Goal: Task Accomplishment & Management: Manage account settings

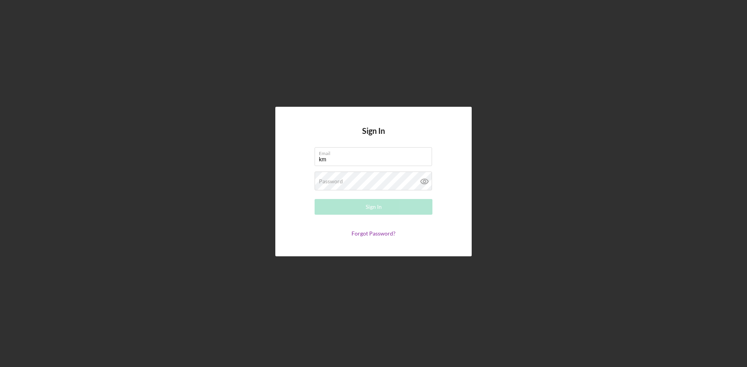
type input "[EMAIL_ADDRESS][DOMAIN_NAME]"
click at [367, 209] on div "Sign In" at bounding box center [374, 207] width 16 height 16
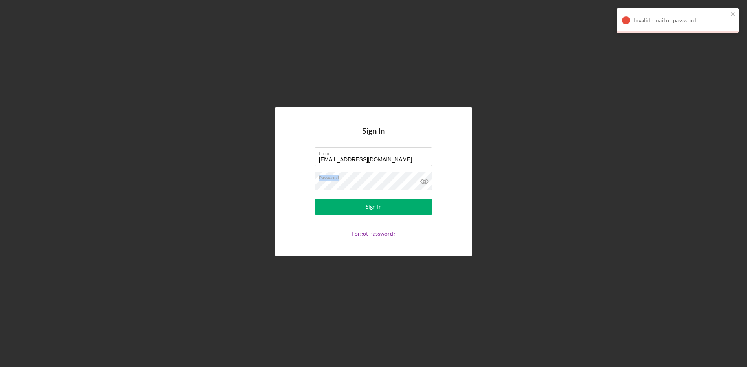
drag, startPoint x: 362, startPoint y: 180, endPoint x: 283, endPoint y: 183, distance: 79.8
click at [283, 183] on div "Sign In Email [EMAIL_ADDRESS][DOMAIN_NAME] Password Sign In Forgot Password?" at bounding box center [373, 182] width 196 height 150
click at [423, 183] on icon at bounding box center [425, 182] width 20 height 20
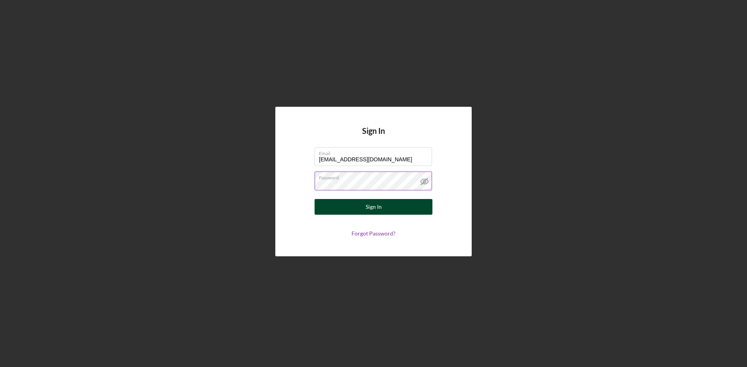
click at [370, 207] on div "Sign In" at bounding box center [374, 207] width 16 height 16
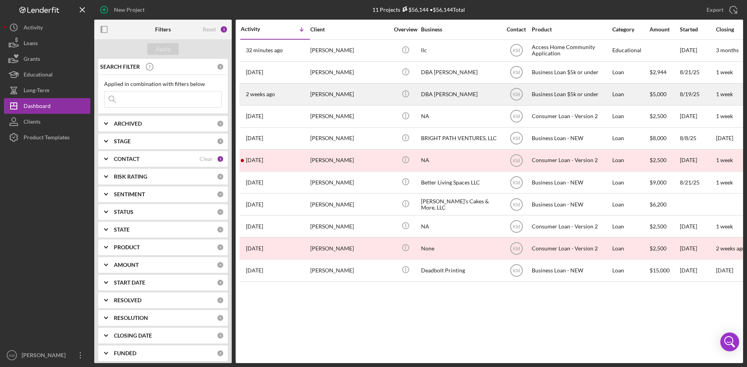
click at [466, 93] on div "DBA [PERSON_NAME]" at bounding box center [460, 94] width 79 height 21
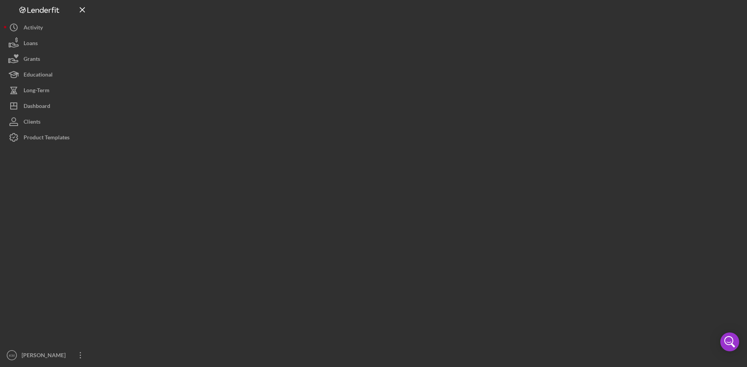
click at [466, 93] on div at bounding box center [418, 182] width 649 height 364
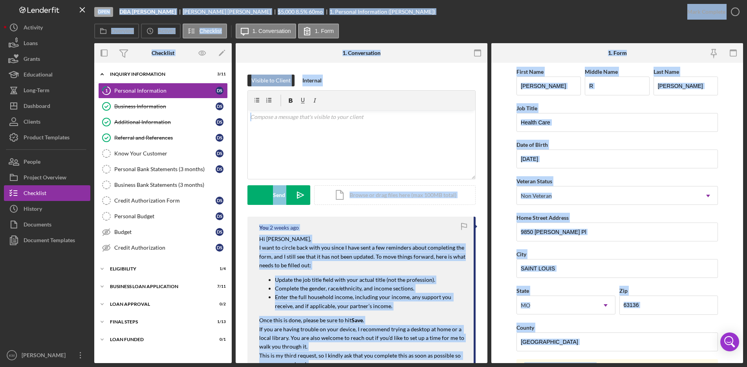
click at [456, 25] on div "Overview Icon/History Activity Checklist Icon/Message 1. Conversation 1. Form" at bounding box center [418, 32] width 649 height 16
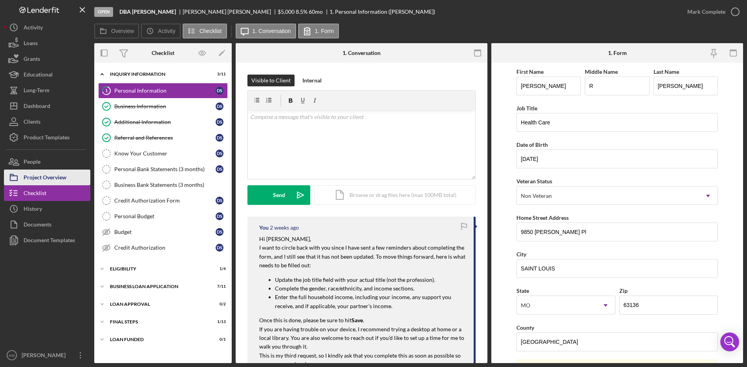
click at [57, 179] on div "Project Overview" at bounding box center [45, 179] width 43 height 18
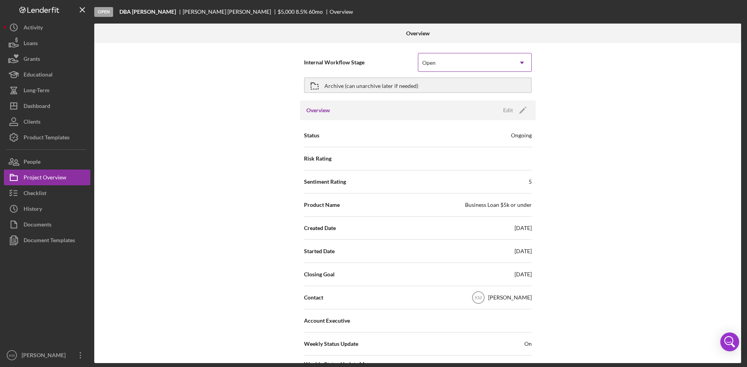
click at [522, 61] on icon "Icon/Dropdown Arrow" at bounding box center [522, 62] width 19 height 19
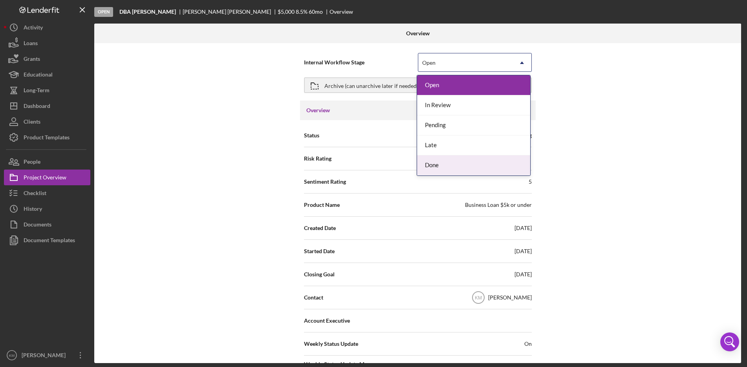
click at [476, 171] on div "Done" at bounding box center [473, 166] width 113 height 20
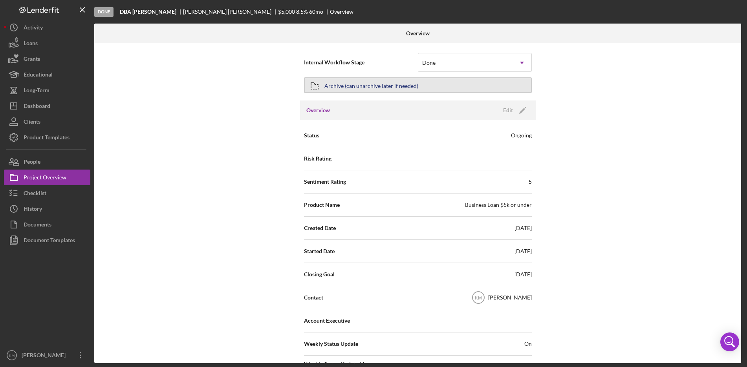
click at [387, 86] on div "Archive (can unarchive later if needed)" at bounding box center [372, 85] width 94 height 14
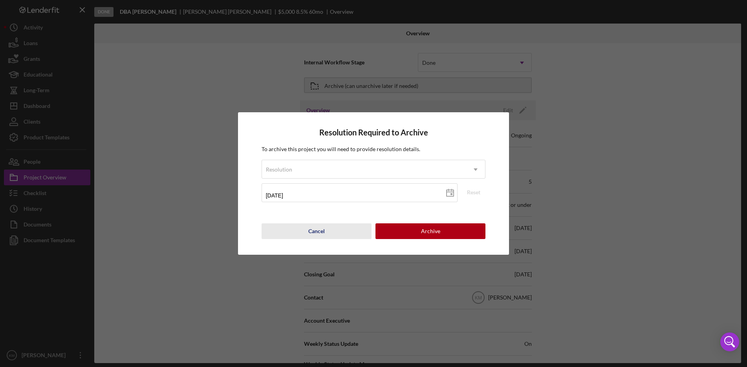
click at [319, 229] on div "Cancel" at bounding box center [316, 232] width 17 height 16
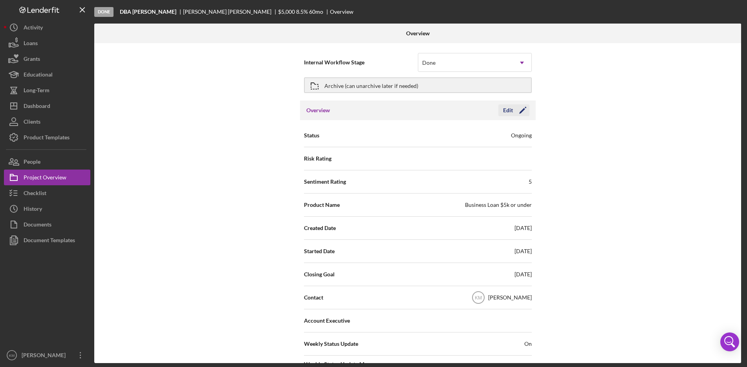
click at [521, 108] on icon "Icon/Edit" at bounding box center [523, 111] width 20 height 20
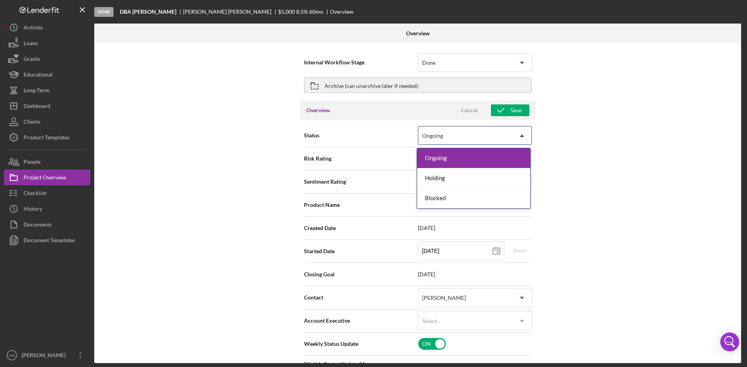
click at [522, 135] on icon "Icon/Dropdown Arrow" at bounding box center [522, 136] width 19 height 19
click at [560, 134] on div "Internal Workflow Stage Done Icon/Dropdown Arrow Archive (can unarchive later i…" at bounding box center [417, 203] width 647 height 320
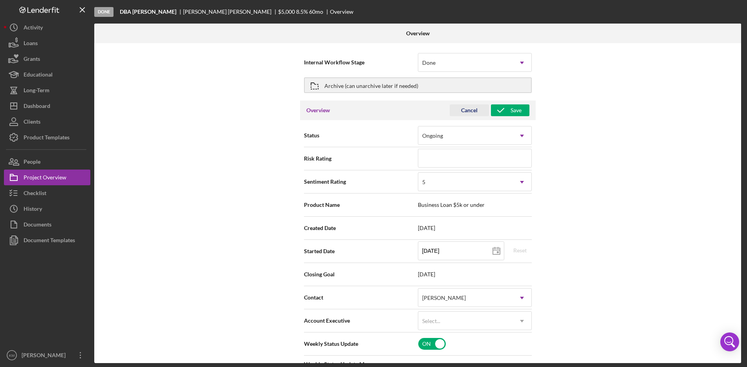
click at [461, 109] on div "Cancel" at bounding box center [469, 111] width 17 height 12
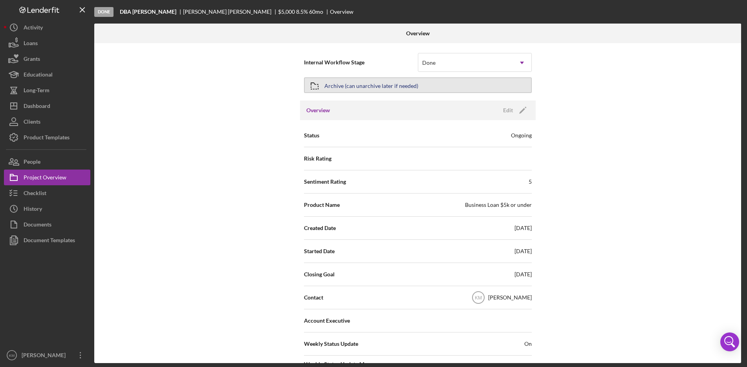
click at [366, 86] on div "Archive (can unarchive later if needed)" at bounding box center [372, 85] width 94 height 14
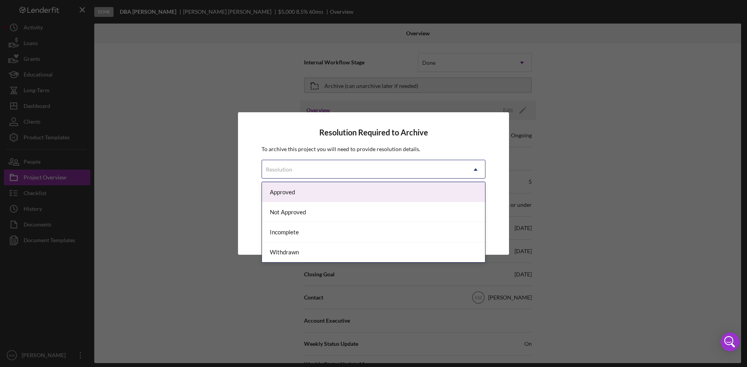
click at [475, 172] on icon "Icon/Dropdown Arrow" at bounding box center [475, 169] width 19 height 19
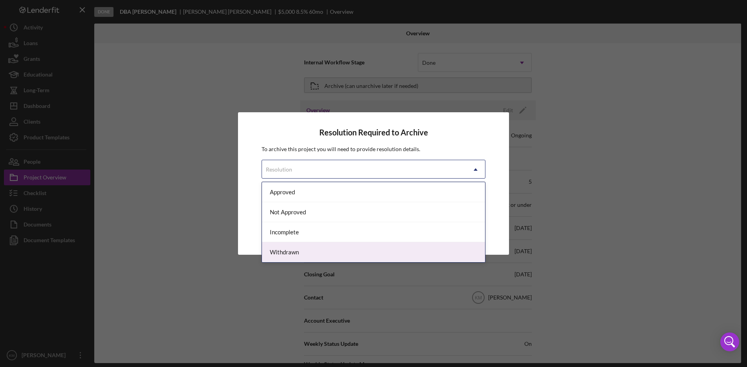
click at [461, 253] on div "Withdrawn" at bounding box center [374, 252] width 224 height 20
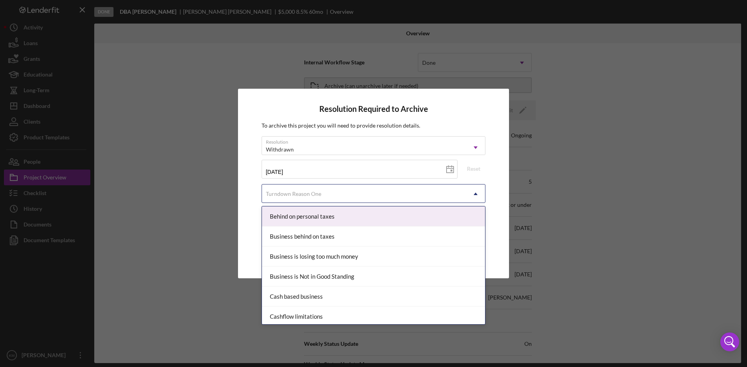
click at [477, 196] on icon "Icon/Dropdown Arrow" at bounding box center [475, 194] width 19 height 19
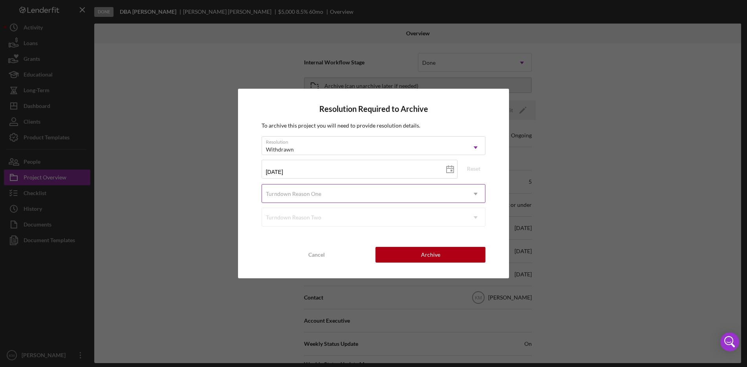
click at [476, 198] on icon "Icon/Dropdown Arrow" at bounding box center [475, 194] width 19 height 19
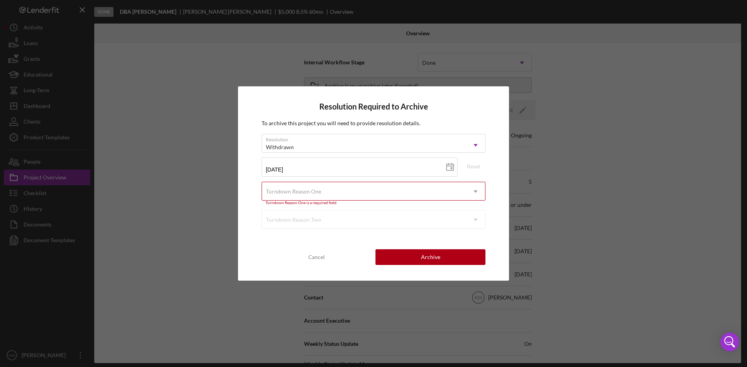
click at [493, 172] on div "Resolution Required to Archive To archive this project you will need to provide…" at bounding box center [374, 183] width 272 height 195
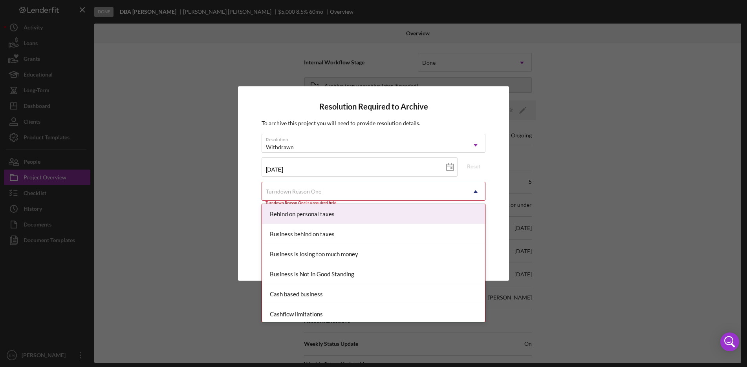
click at [476, 193] on use at bounding box center [476, 192] width 4 height 2
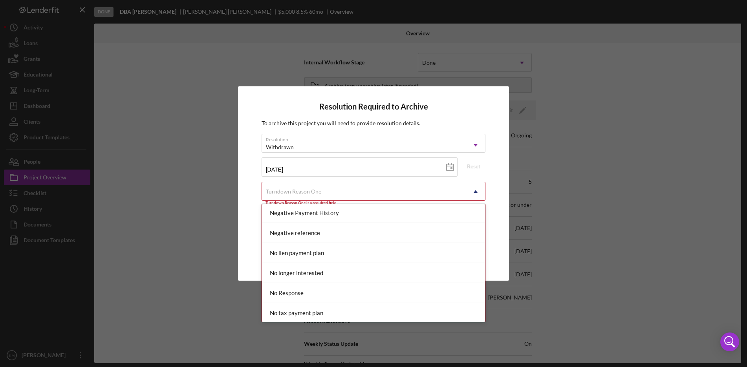
scroll to position [510, 0]
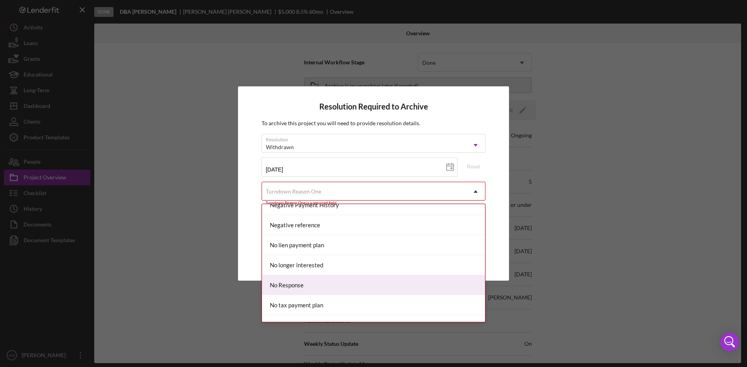
click at [406, 289] on div "No Response" at bounding box center [374, 285] width 224 height 20
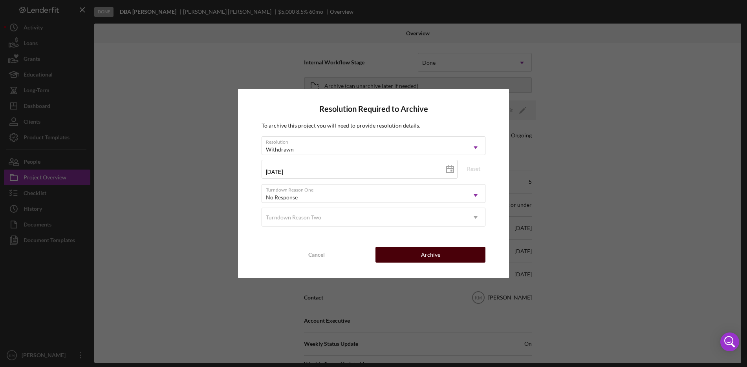
click at [460, 259] on button "Archive" at bounding box center [431, 255] width 110 height 16
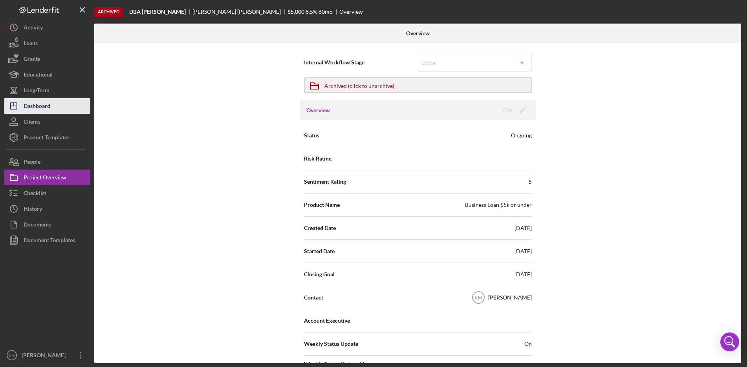
click at [39, 107] on div "Dashboard" at bounding box center [37, 107] width 27 height 18
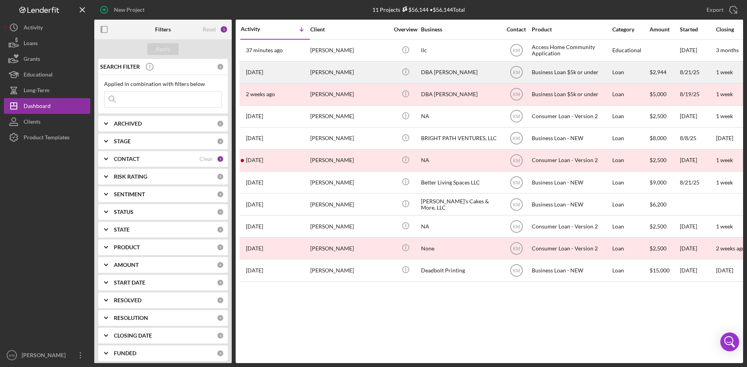
click at [435, 72] on div "DBA [PERSON_NAME]" at bounding box center [460, 72] width 79 height 21
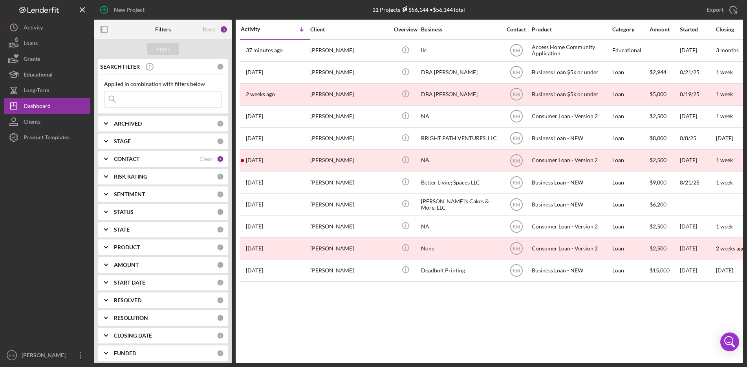
click at [107, 123] on icon "Icon/Expander" at bounding box center [106, 124] width 20 height 20
click at [109, 156] on input "Active" at bounding box center [109, 156] width 8 height 8
checkbox input "true"
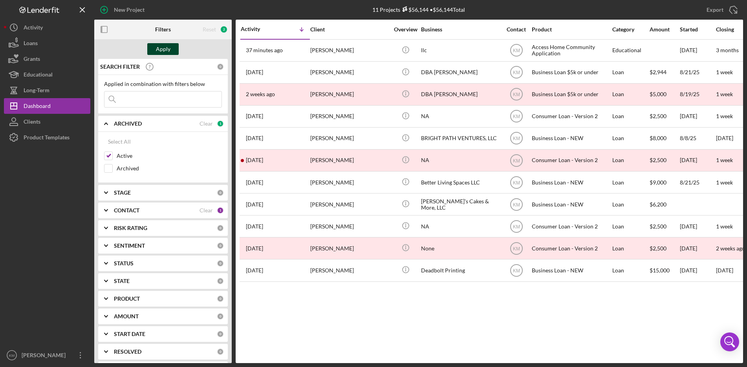
click at [164, 48] on div "Apply" at bounding box center [163, 49] width 15 height 12
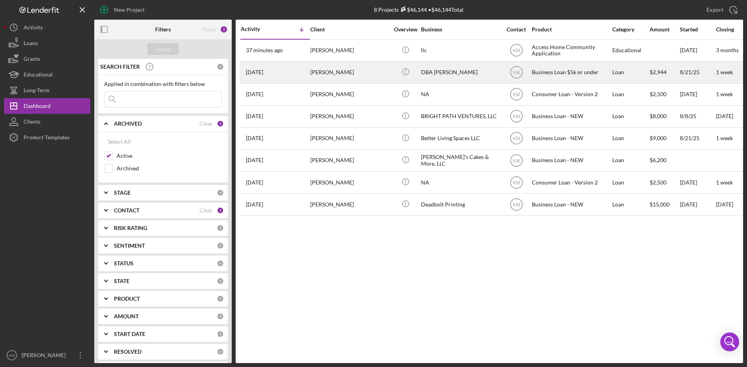
click at [457, 77] on div "DBA [PERSON_NAME]" at bounding box center [460, 72] width 79 height 21
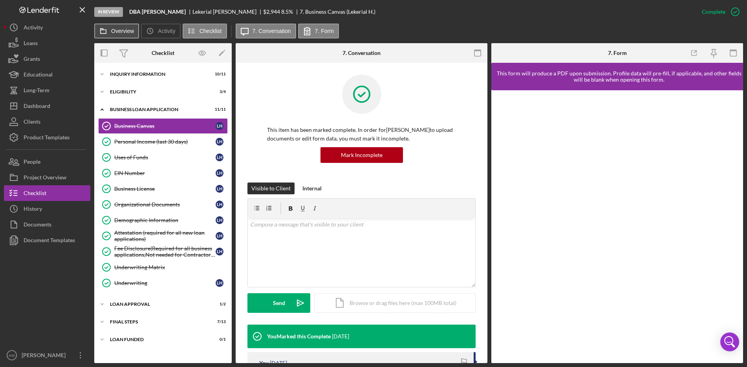
click at [104, 35] on icon at bounding box center [103, 31] width 16 height 16
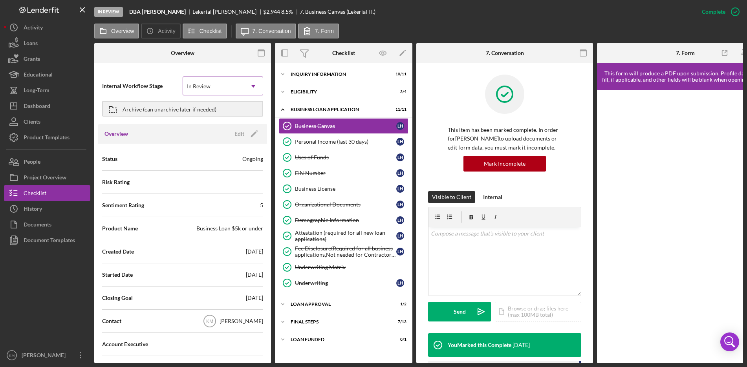
click at [250, 88] on icon "Icon/Dropdown Arrow" at bounding box center [253, 86] width 19 height 19
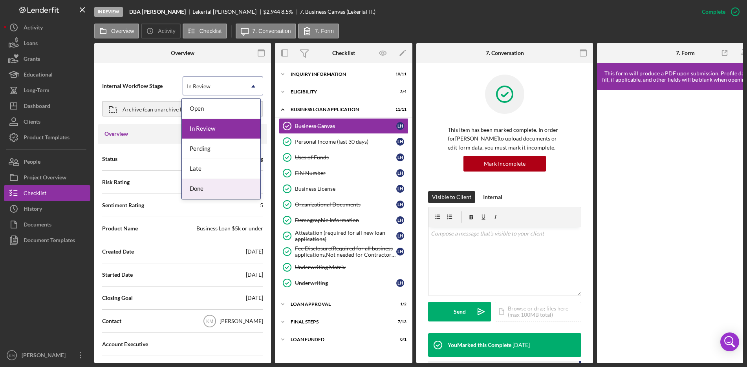
click at [215, 188] on div "Done" at bounding box center [221, 189] width 79 height 20
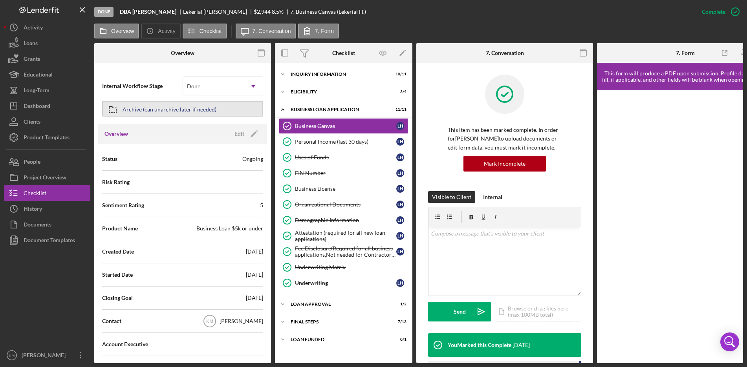
click at [194, 107] on div "Archive (can unarchive later if needed)" at bounding box center [170, 109] width 94 height 14
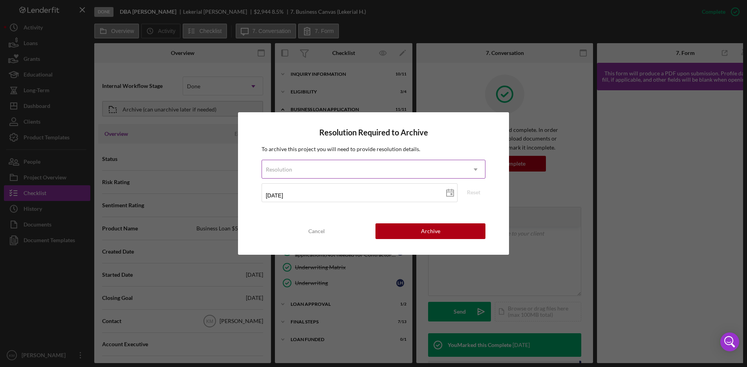
click at [475, 168] on icon "Icon/Dropdown Arrow" at bounding box center [475, 169] width 19 height 19
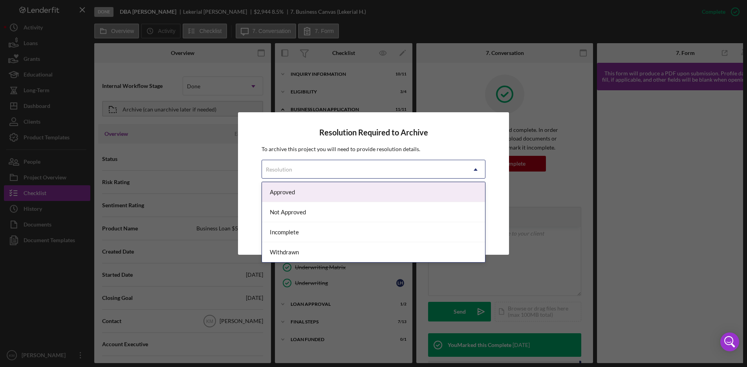
click at [427, 193] on div "Approved" at bounding box center [374, 192] width 224 height 20
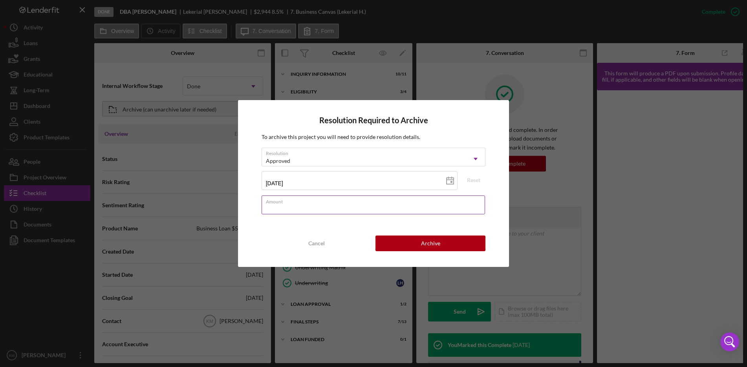
click at [341, 210] on input "Amount" at bounding box center [374, 205] width 224 height 19
type input "$290,000"
click at [435, 244] on div "Archive" at bounding box center [430, 244] width 19 height 16
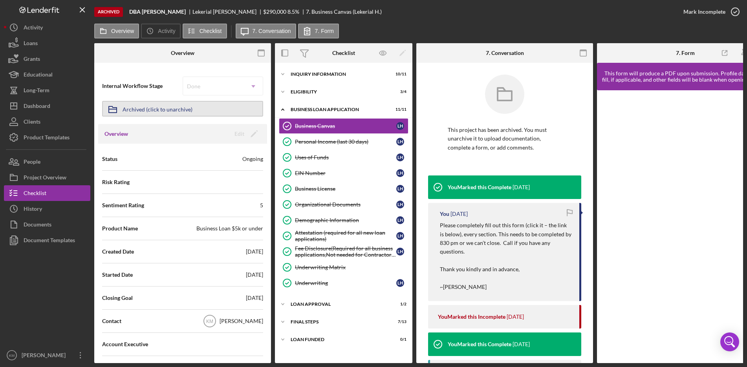
click at [187, 113] on div "Archived (click to unarchive)" at bounding box center [158, 109] width 70 height 14
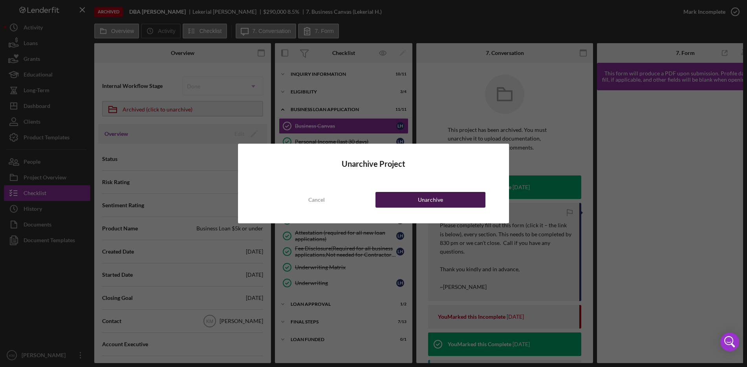
click at [420, 202] on div "Unarchive" at bounding box center [430, 200] width 25 height 16
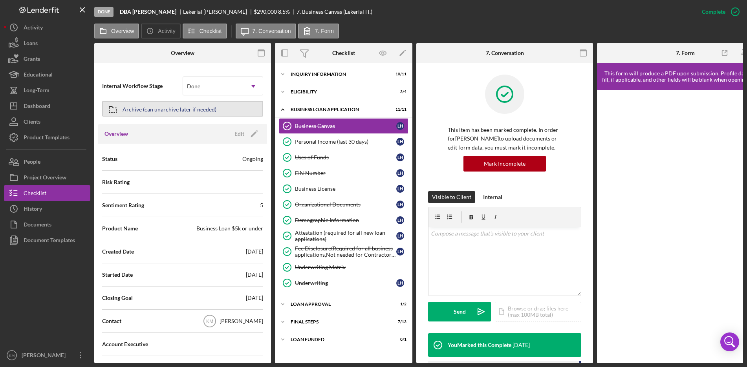
click at [188, 110] on div "Archive (can unarchive later if needed)" at bounding box center [170, 109] width 94 height 14
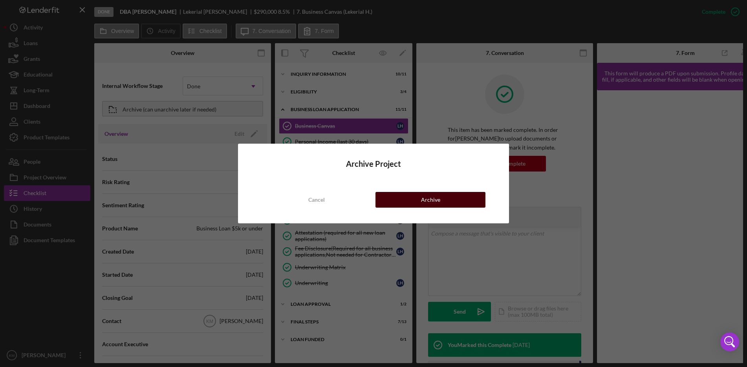
click at [432, 201] on div "Archive" at bounding box center [430, 200] width 19 height 16
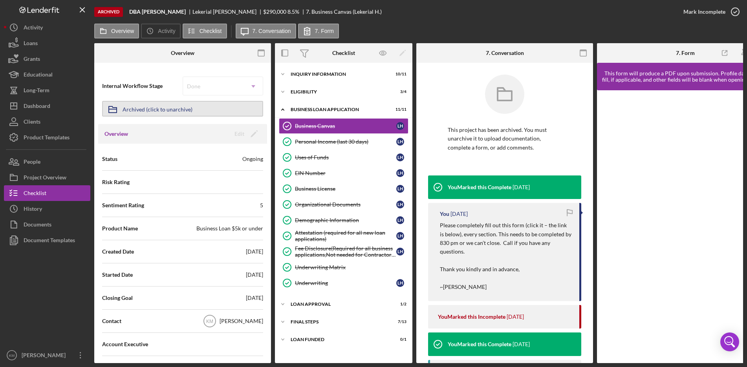
click at [152, 111] on div "Archived (click to unarchive)" at bounding box center [158, 109] width 70 height 14
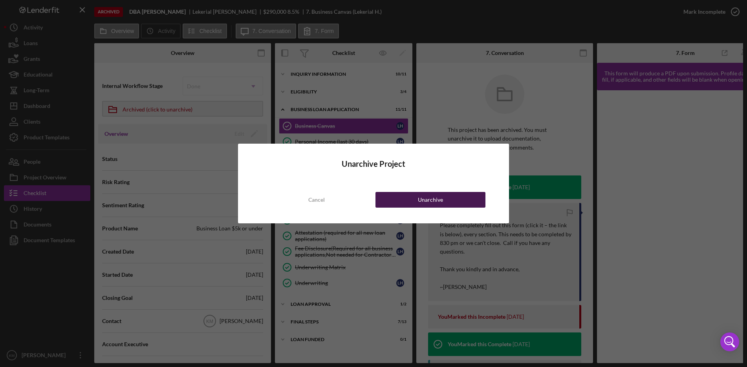
click at [452, 197] on button "Unarchive" at bounding box center [431, 200] width 110 height 16
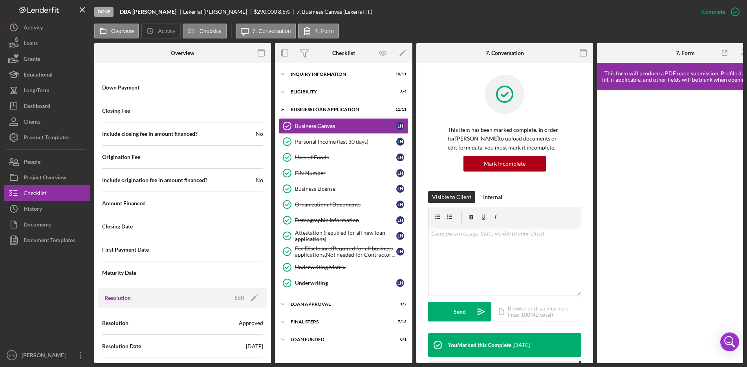
scroll to position [943, 0]
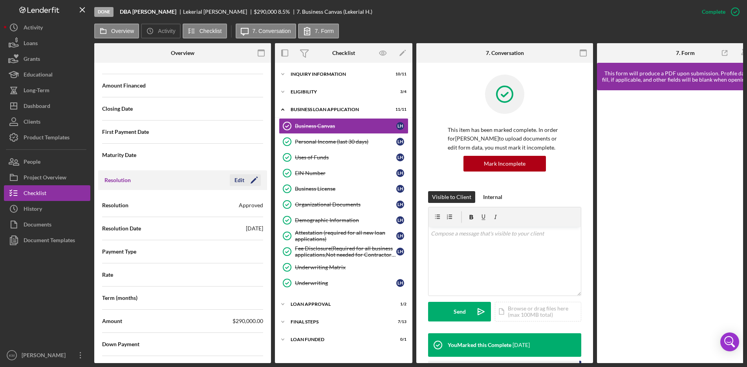
click at [254, 177] on icon "Icon/Edit" at bounding box center [254, 181] width 20 height 20
drag, startPoint x: 194, startPoint y: 319, endPoint x: 198, endPoint y: 312, distance: 7.6
click at [197, 314] on input "$290,000" at bounding box center [223, 321] width 81 height 19
type input "$29,000"
type input "$2,000"
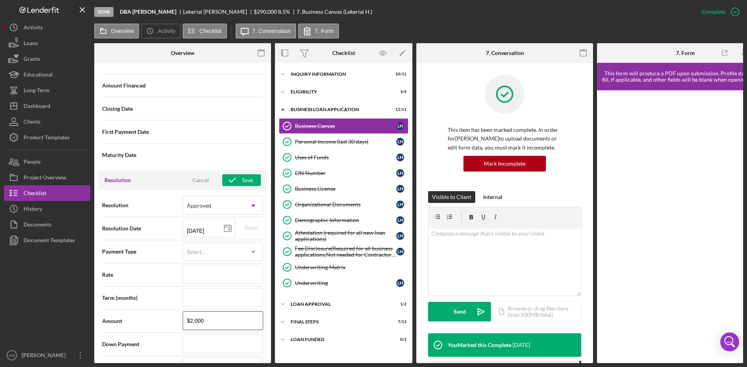
type input "$200"
type input "$2,900"
click at [247, 176] on div "Save" at bounding box center [247, 180] width 11 height 12
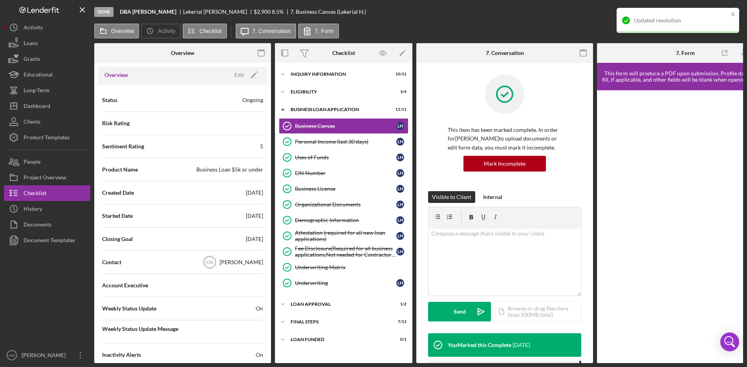
scroll to position [0, 0]
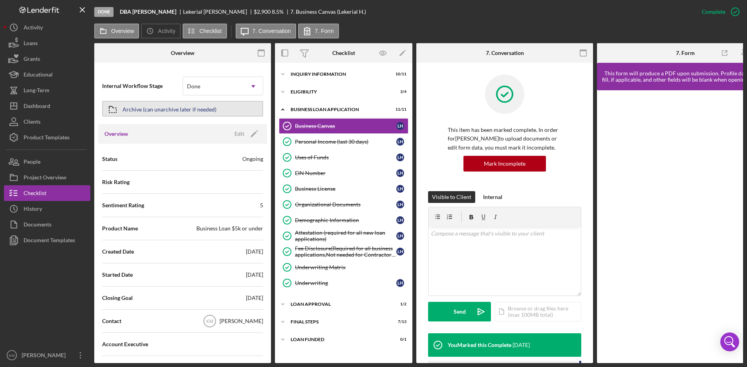
click at [173, 110] on div "Archive (can unarchive later if needed)" at bounding box center [170, 109] width 94 height 14
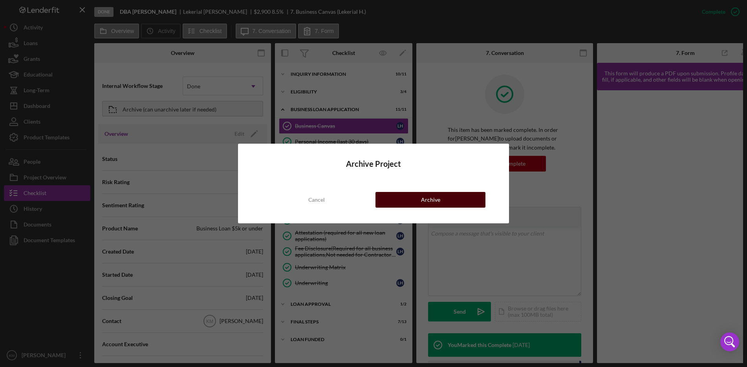
click at [426, 196] on div "Archive" at bounding box center [430, 200] width 19 height 16
